Goal: Task Accomplishment & Management: Complete application form

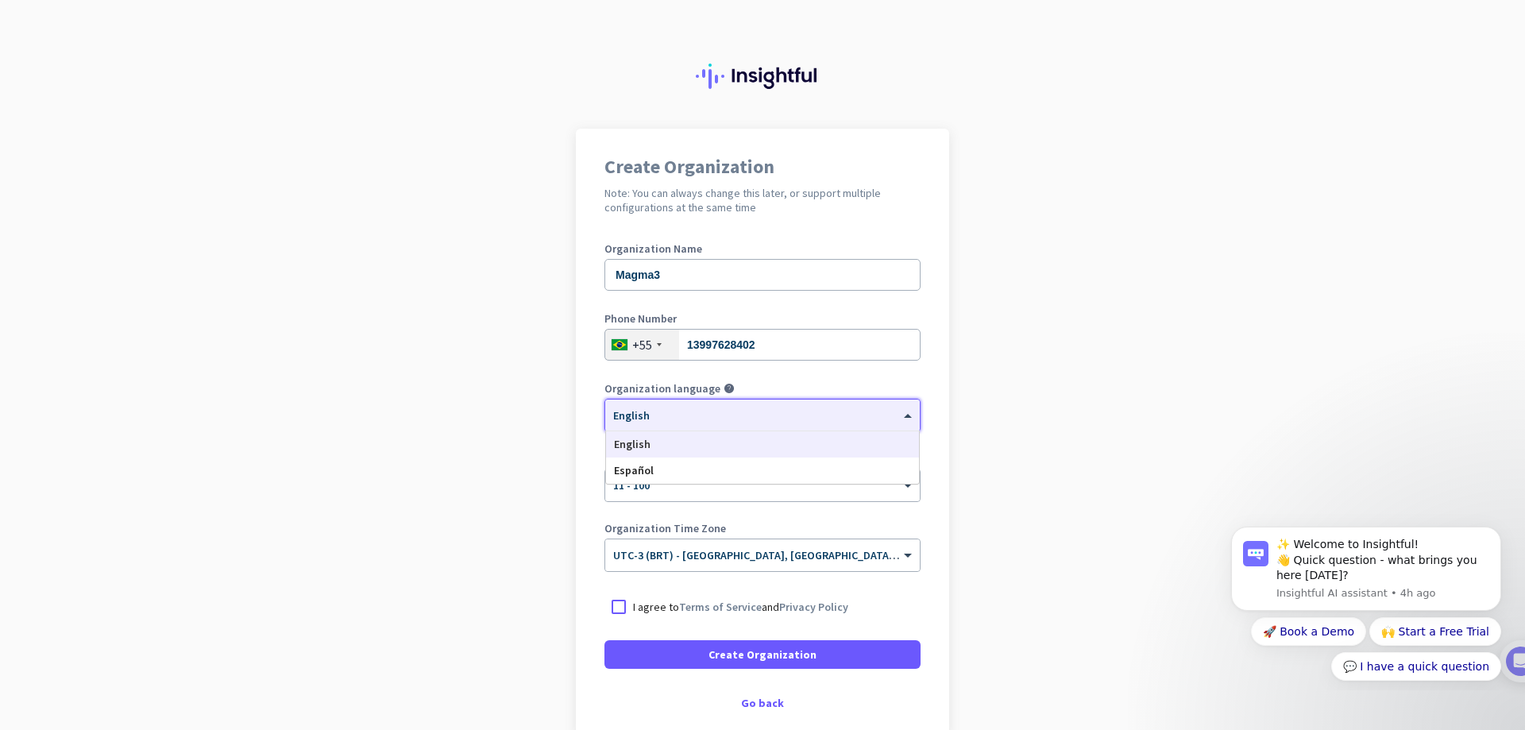
click at [769, 415] on div at bounding box center [762, 410] width 315 height 14
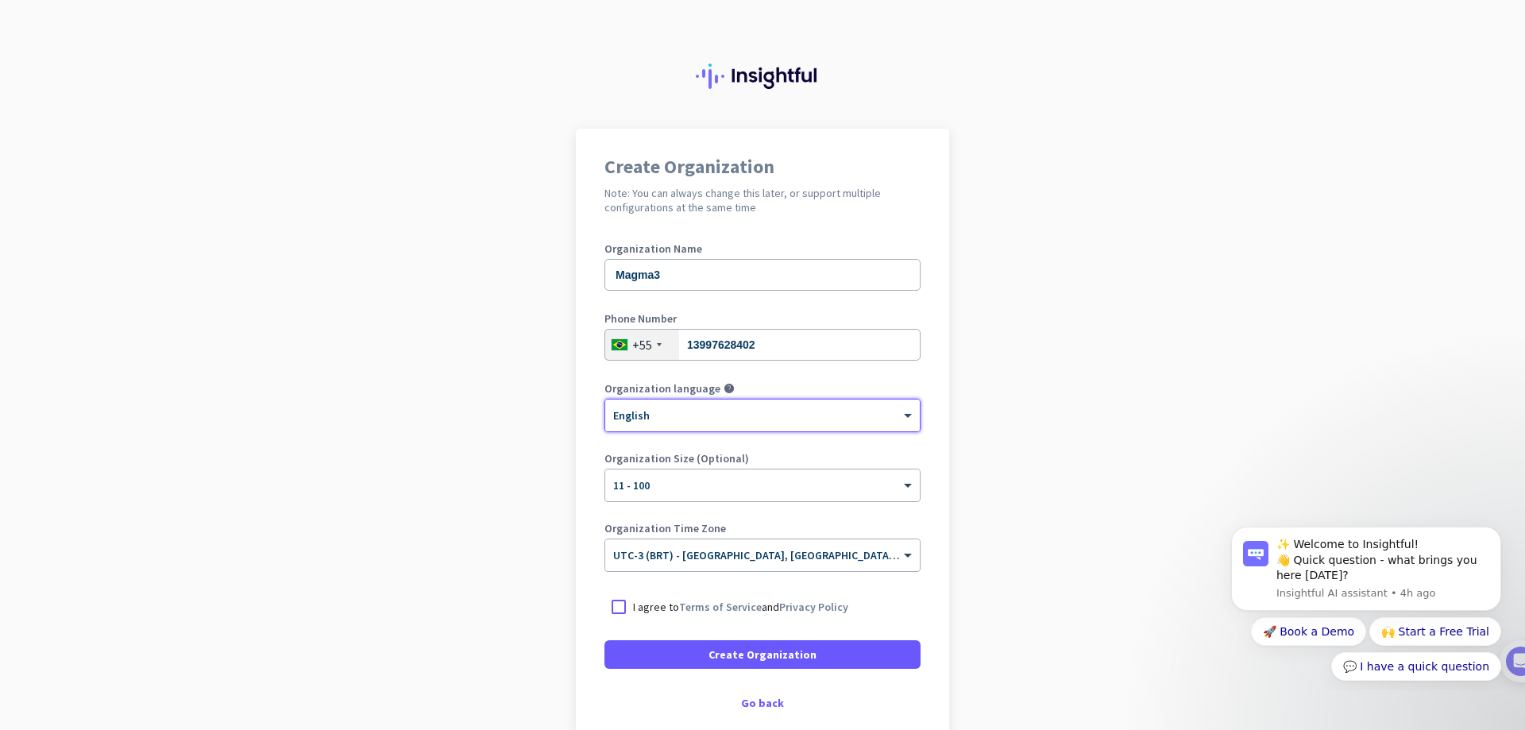
click at [769, 415] on div at bounding box center [762, 410] width 315 height 14
click at [932, 434] on div "Create Organization Note: You can always change this later, or support multiple…" at bounding box center [762, 433] width 373 height 608
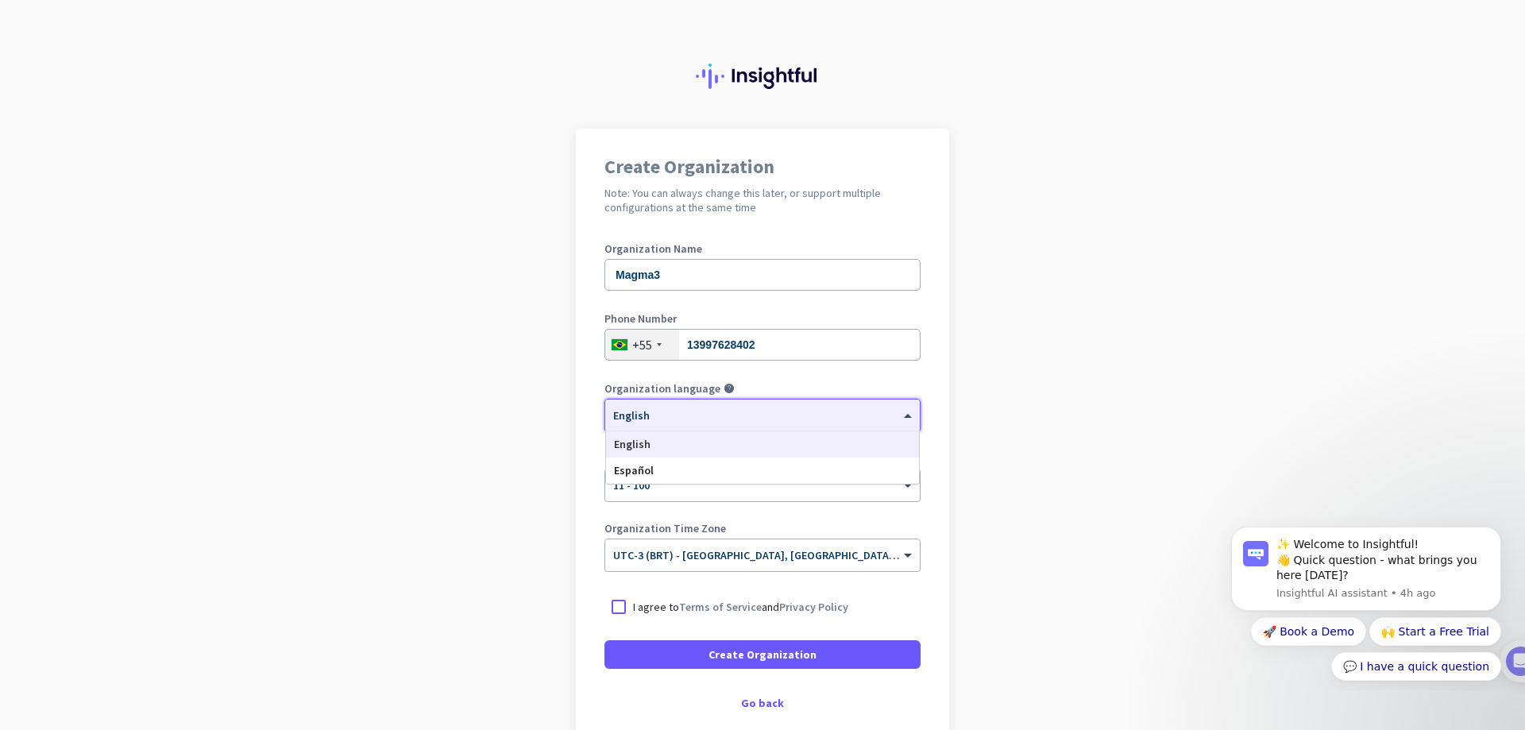
click at [893, 415] on div at bounding box center [762, 410] width 315 height 14
click at [1001, 424] on app-onboarding-organization "Create Organization Note: You can always change this later, or support multiple…" at bounding box center [762, 473] width 1525 height 688
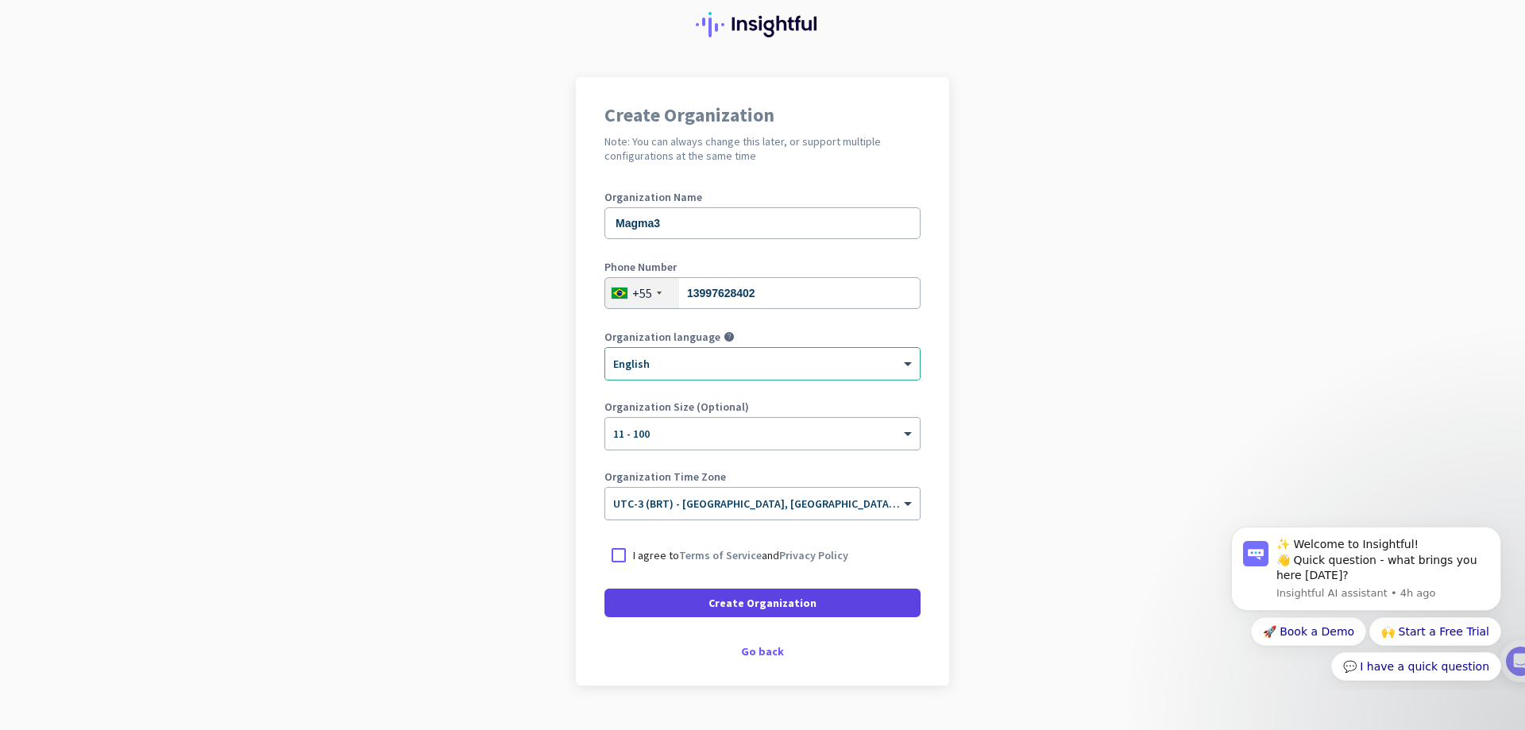
scroll to position [79, 0]
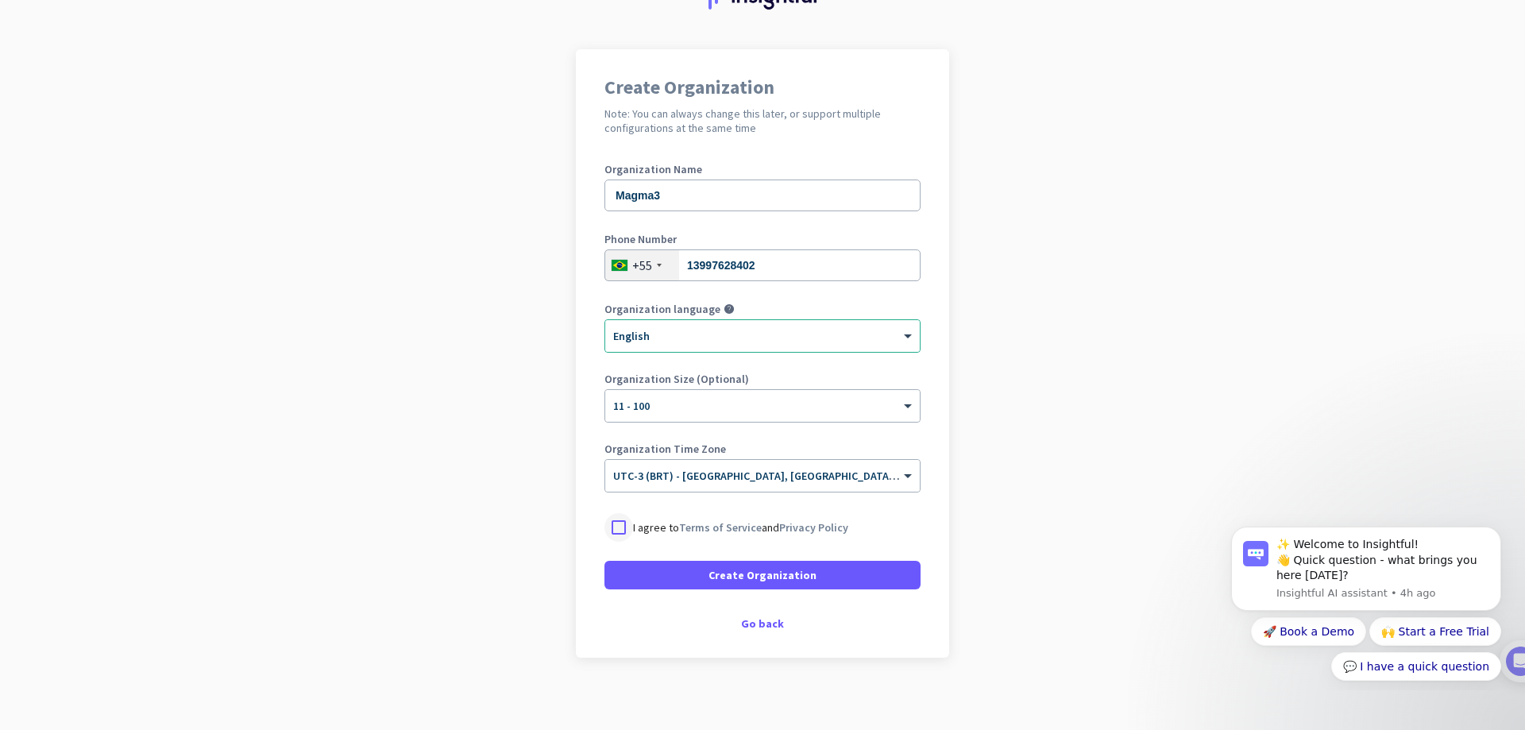
click at [623, 533] on div at bounding box center [618, 527] width 29 height 29
click at [827, 563] on span at bounding box center [762, 575] width 316 height 38
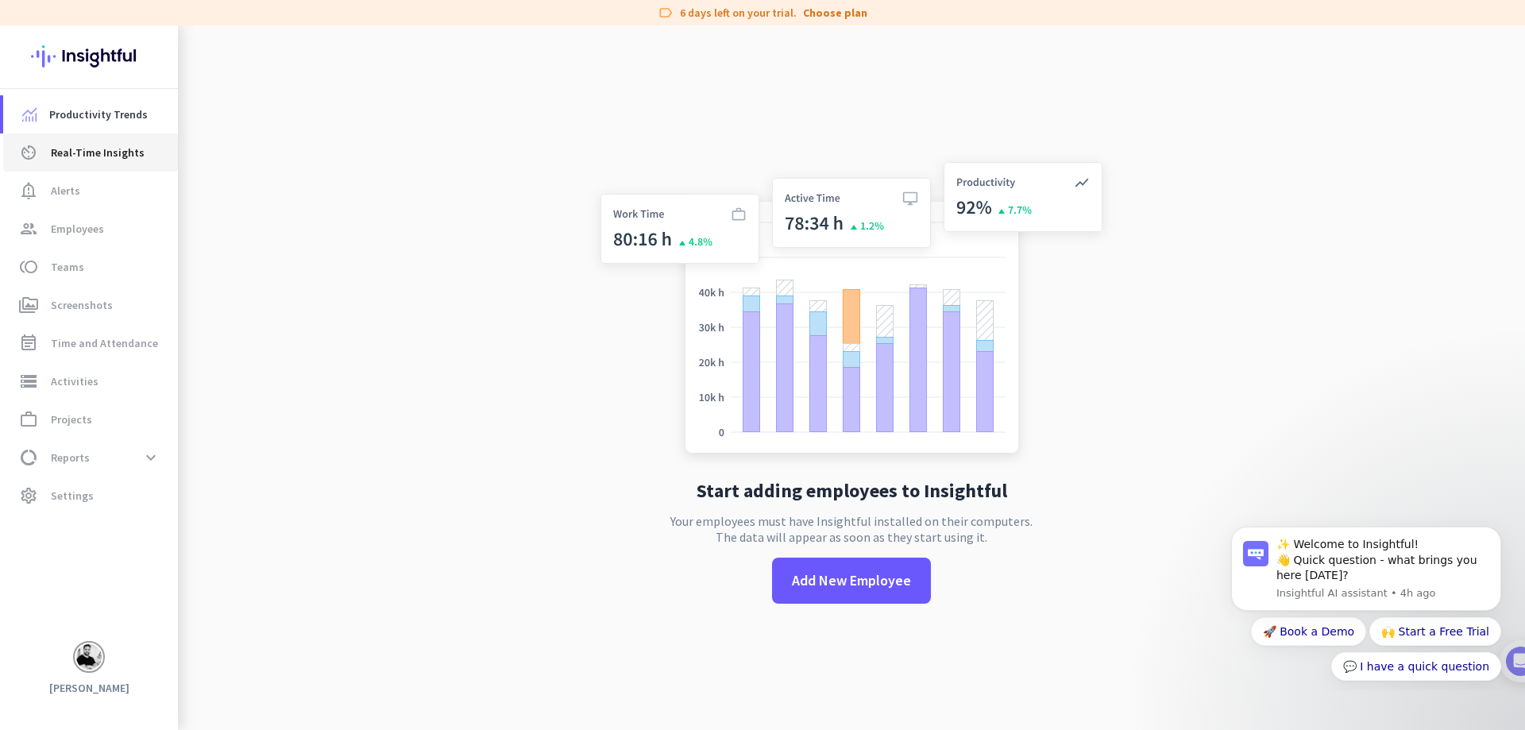
click at [99, 158] on span "Real-Time Insights" at bounding box center [98, 152] width 94 height 19
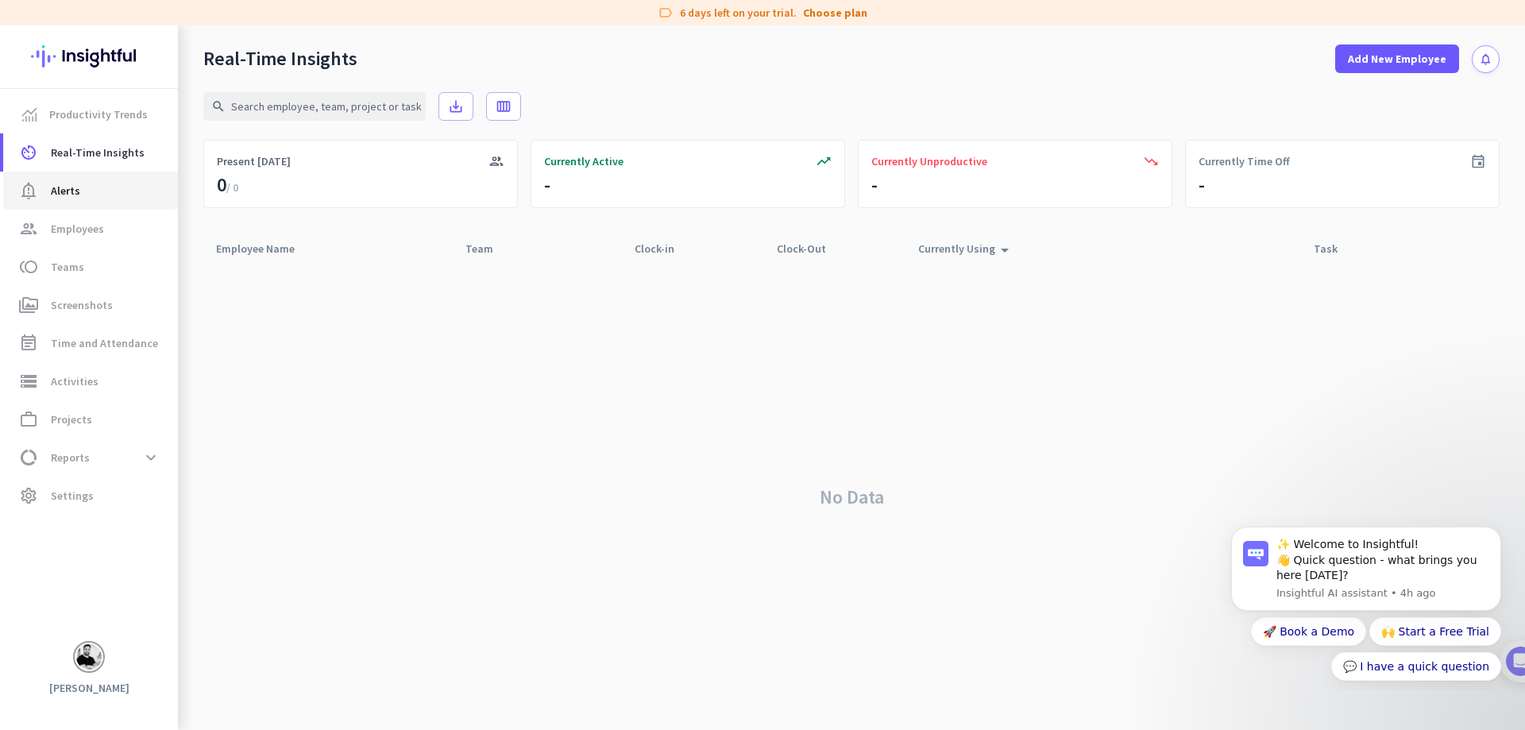
click at [98, 189] on span "notification_important Alerts" at bounding box center [90, 190] width 149 height 19
